Goal: Task Accomplishment & Management: Use online tool/utility

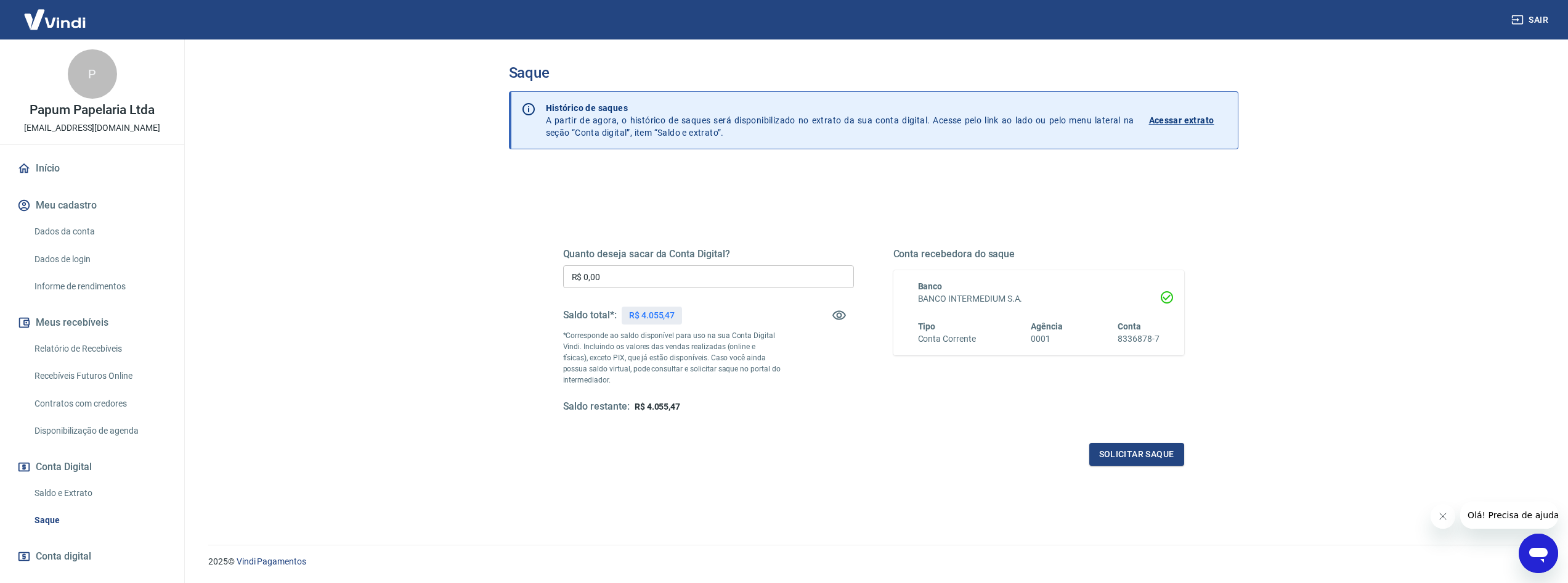
click at [604, 277] on input "R$ 0,00" at bounding box center [708, 276] width 290 height 23
type input "R$ 1.000,00"
click at [1124, 458] on button "Solicitar saque" at bounding box center [1137, 454] width 95 height 23
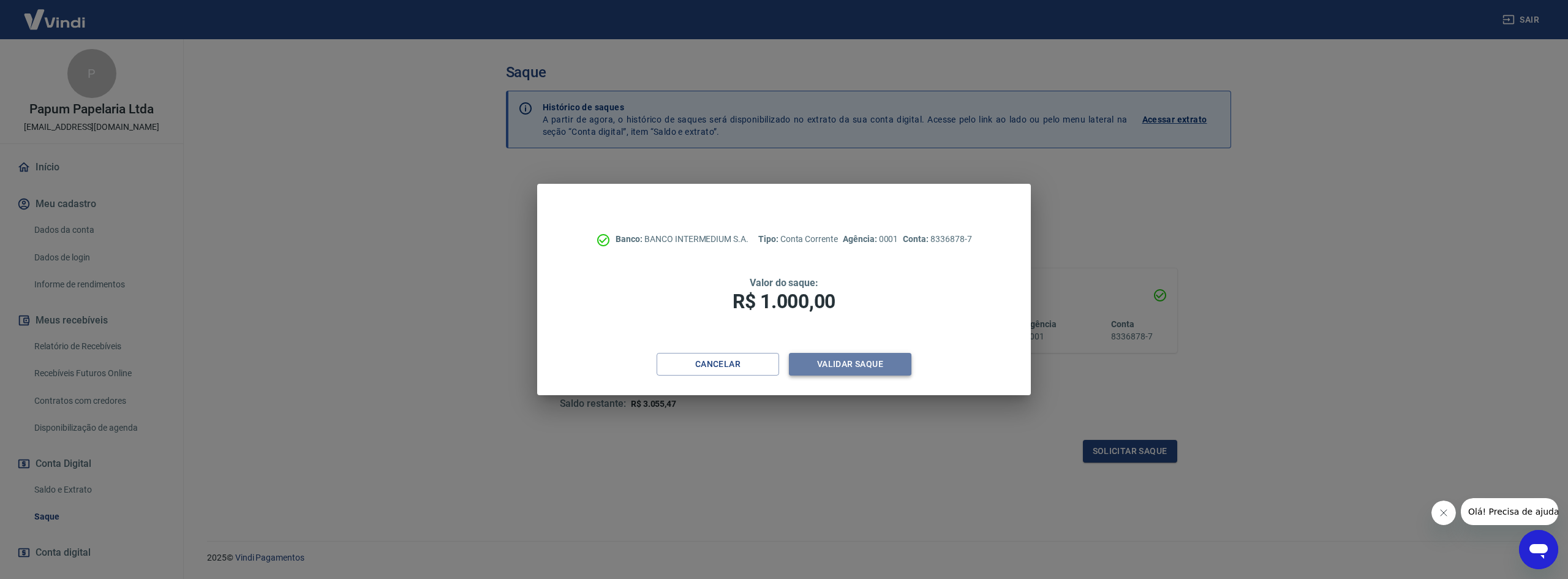
click at [882, 362] on button "Validar saque" at bounding box center [850, 364] width 123 height 23
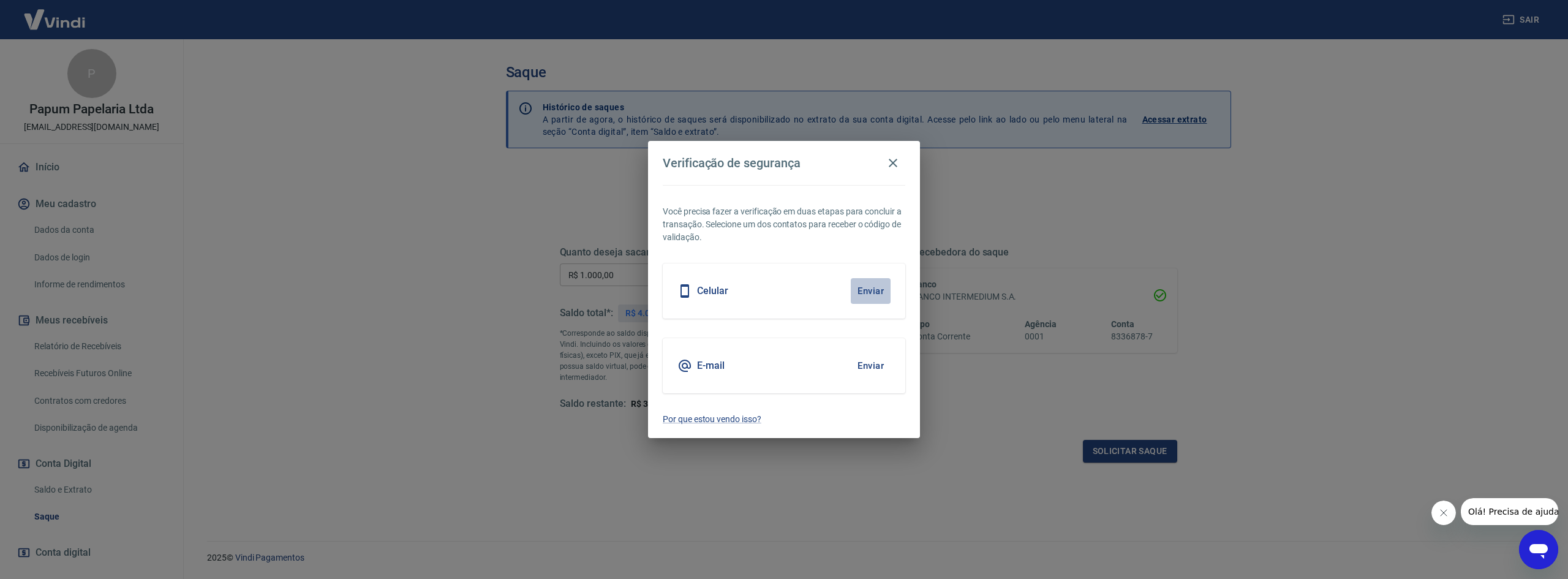
click at [889, 286] on button "Enviar" at bounding box center [870, 290] width 40 height 26
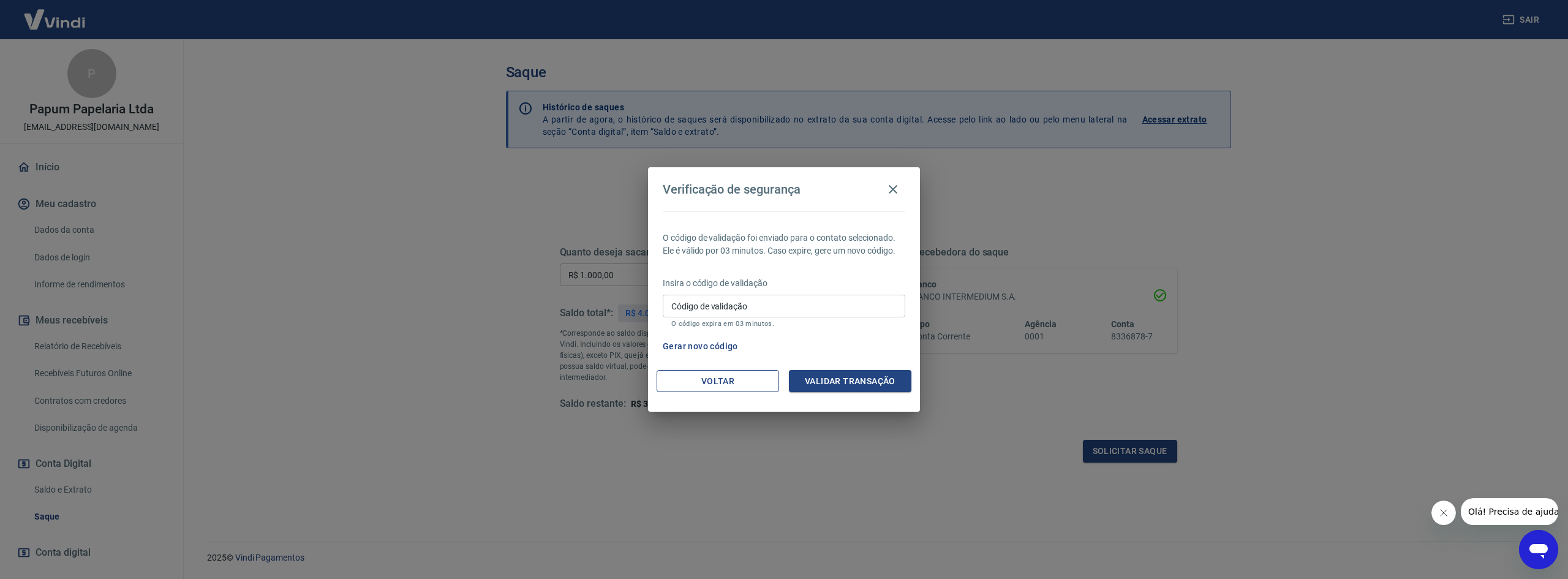
click at [742, 382] on button "Voltar" at bounding box center [718, 381] width 123 height 23
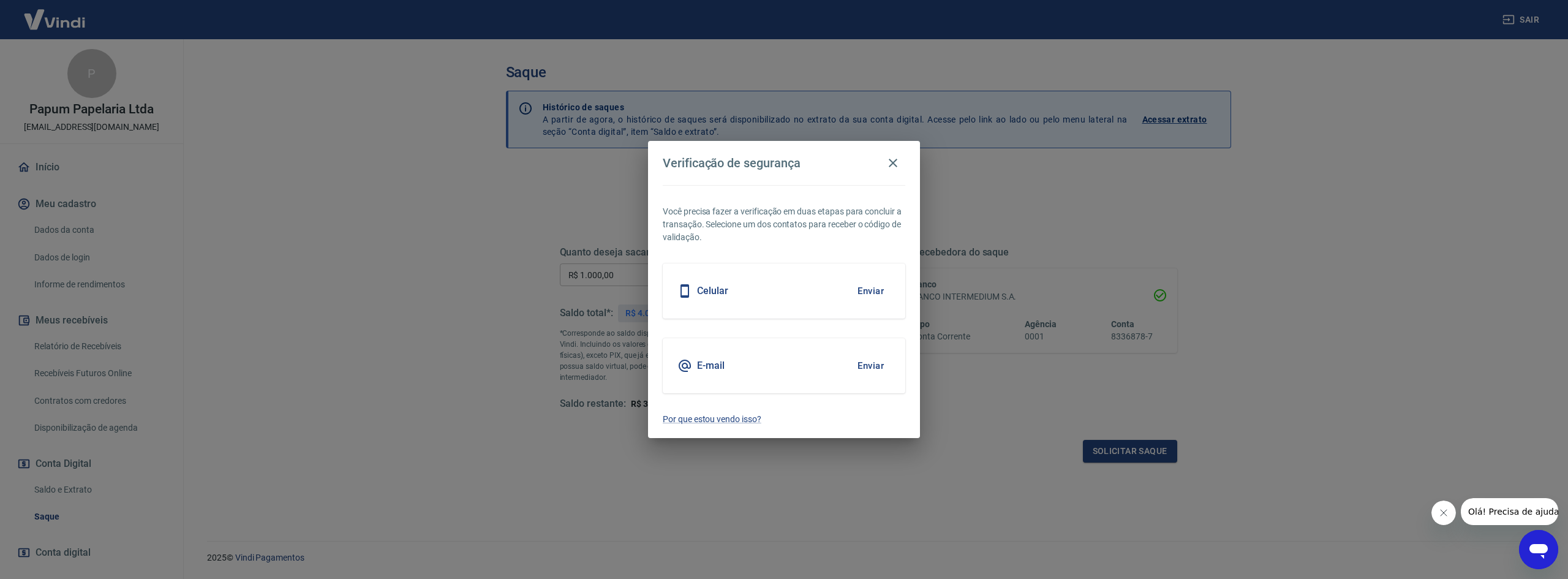
click at [862, 366] on button "Enviar" at bounding box center [870, 366] width 40 height 26
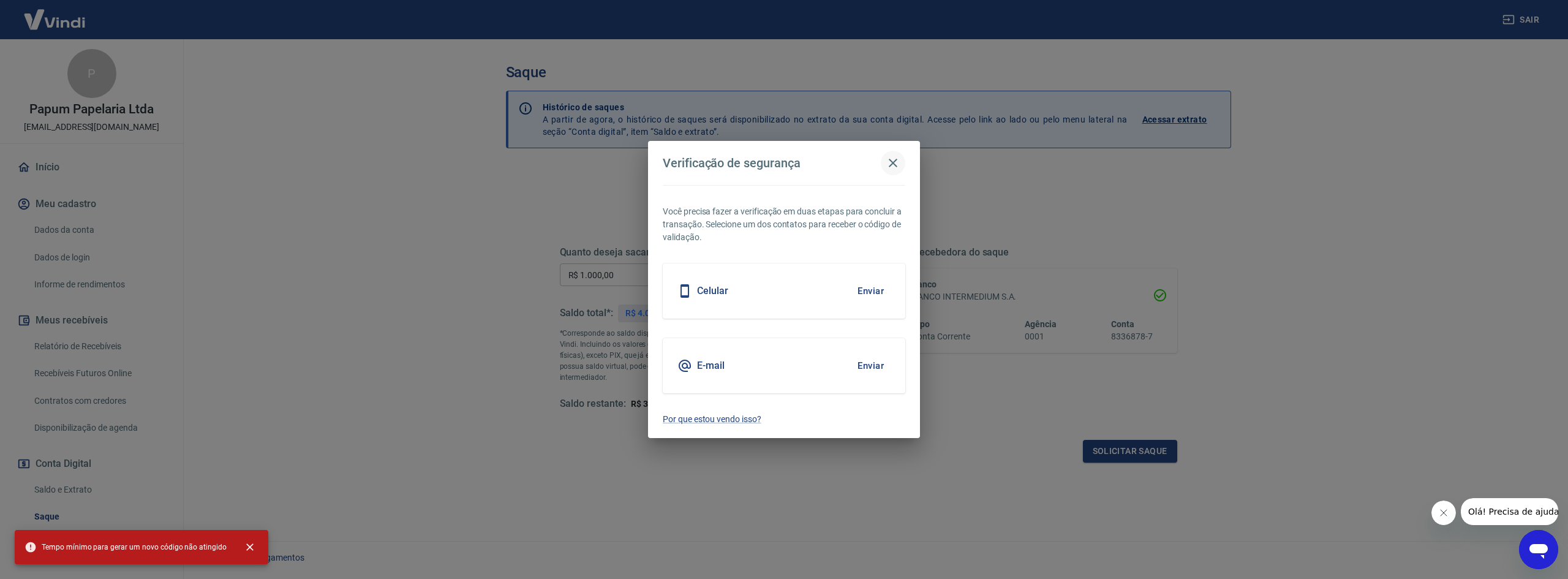
click at [893, 170] on icon "button" at bounding box center [893, 162] width 15 height 15
